Goal: Information Seeking & Learning: Learn about a topic

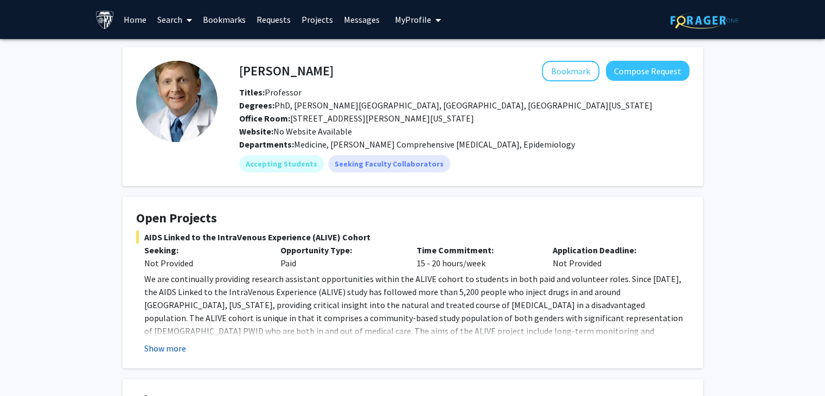
click at [176, 348] on button "Show more" at bounding box center [165, 348] width 42 height 13
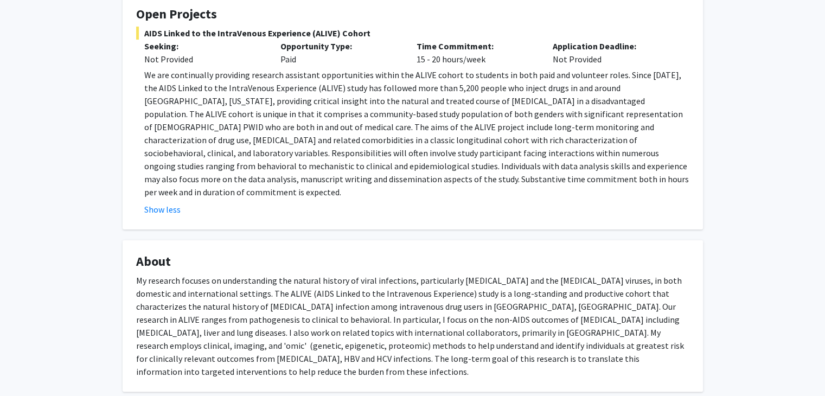
scroll to position [200, 0]
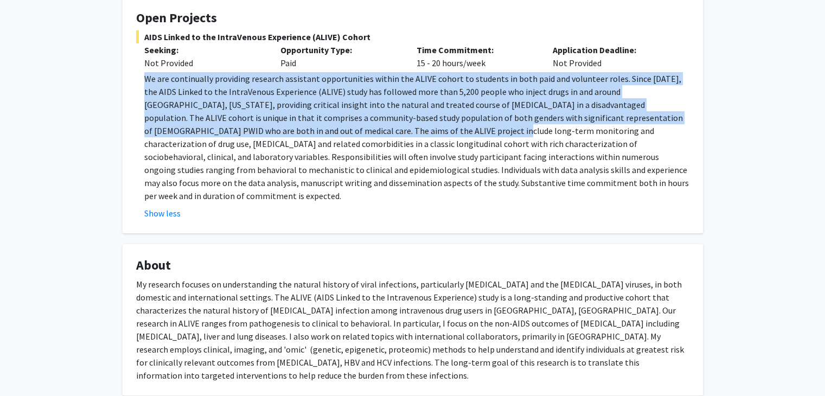
drag, startPoint x: 146, startPoint y: 76, endPoint x: 261, endPoint y: 126, distance: 124.6
click at [261, 126] on p "We are continually providing research assistant opportunities within the ALIVE …" at bounding box center [416, 137] width 545 height 130
click at [157, 98] on p "We are continually providing research assistant opportunities within the ALIVE …" at bounding box center [416, 137] width 545 height 130
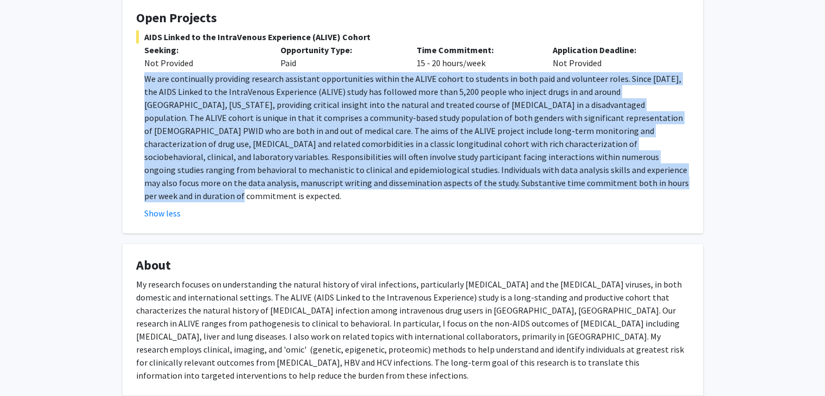
drag, startPoint x: 378, startPoint y: 176, endPoint x: 138, endPoint y: 71, distance: 262.2
click at [138, 72] on fg-read-more "We are continually providing research assistant opportunities within the ALIVE …" at bounding box center [412, 145] width 553 height 147
copy p "We are continually providing research assistant opportunities within the ALIVE …"
